Goal: Register for event/course

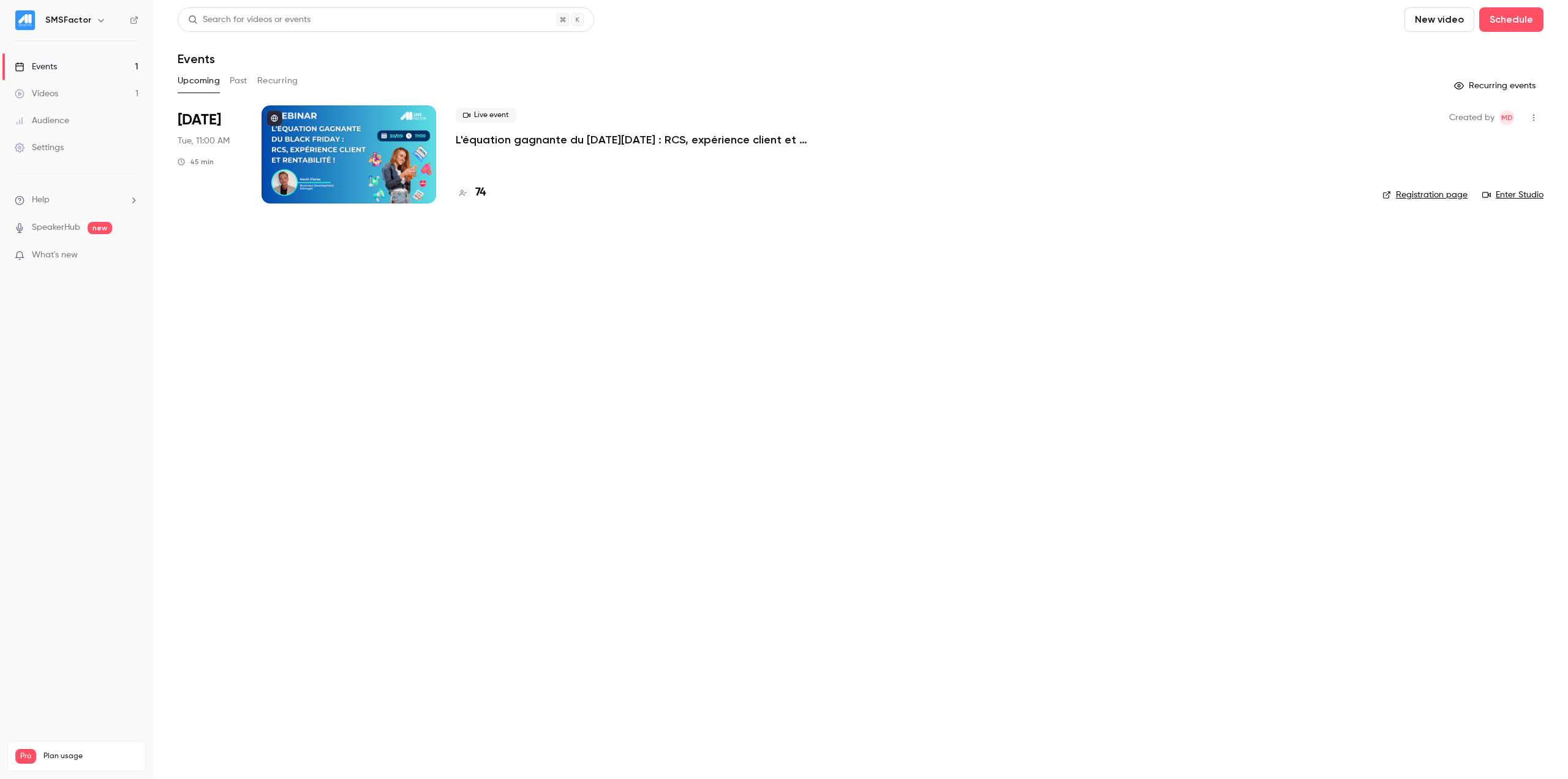
click at [512, 178] on div "Live event L'équation gagnante du [DATE][DATE] : RCS, expérience client et rent…" at bounding box center [909, 155] width 907 height 98
click at [481, 192] on h4 "74" at bounding box center [480, 193] width 10 height 17
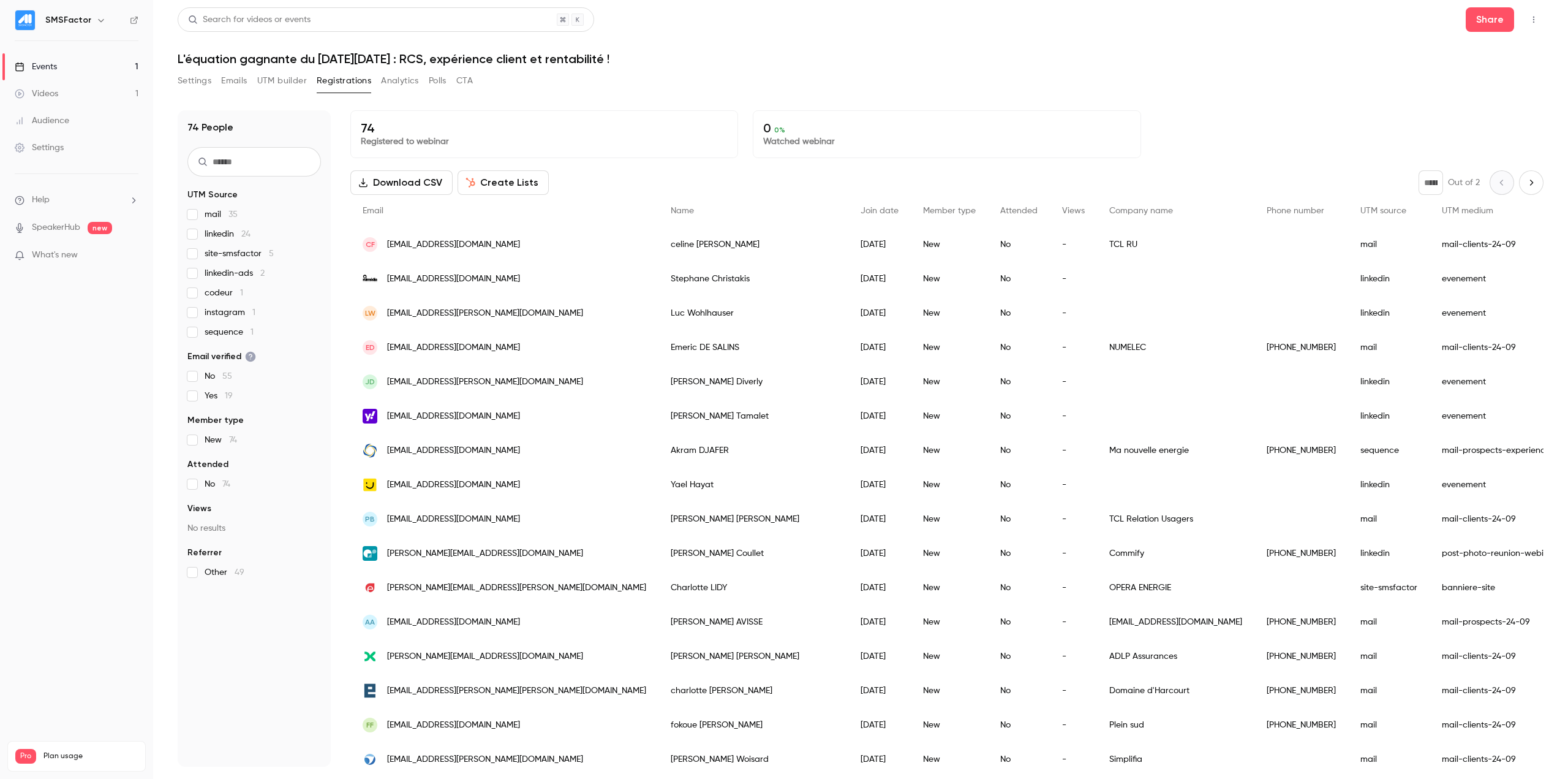
scroll to position [61, 0]
